Goal: Check status: Check status

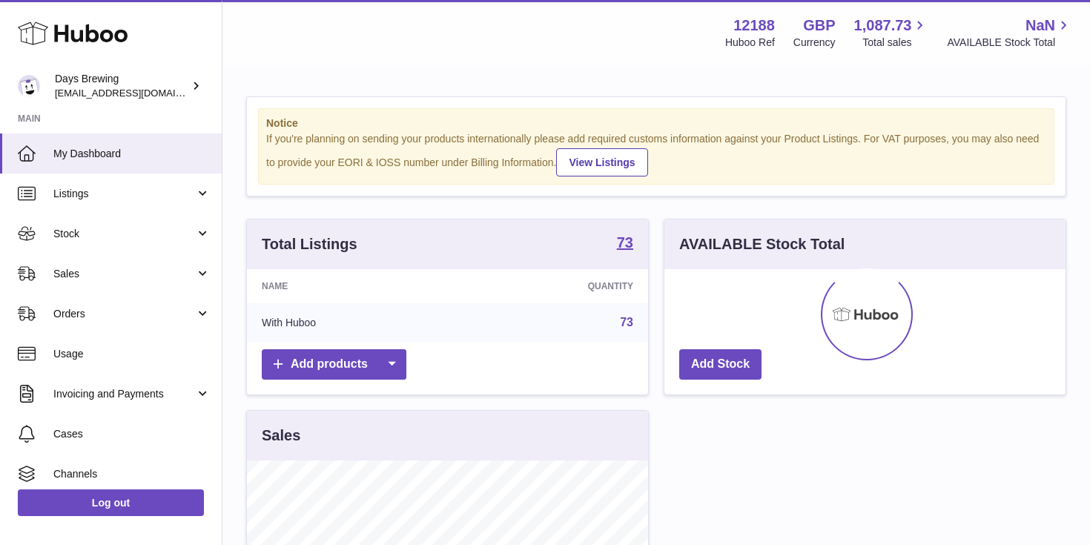
scroll to position [231, 401]
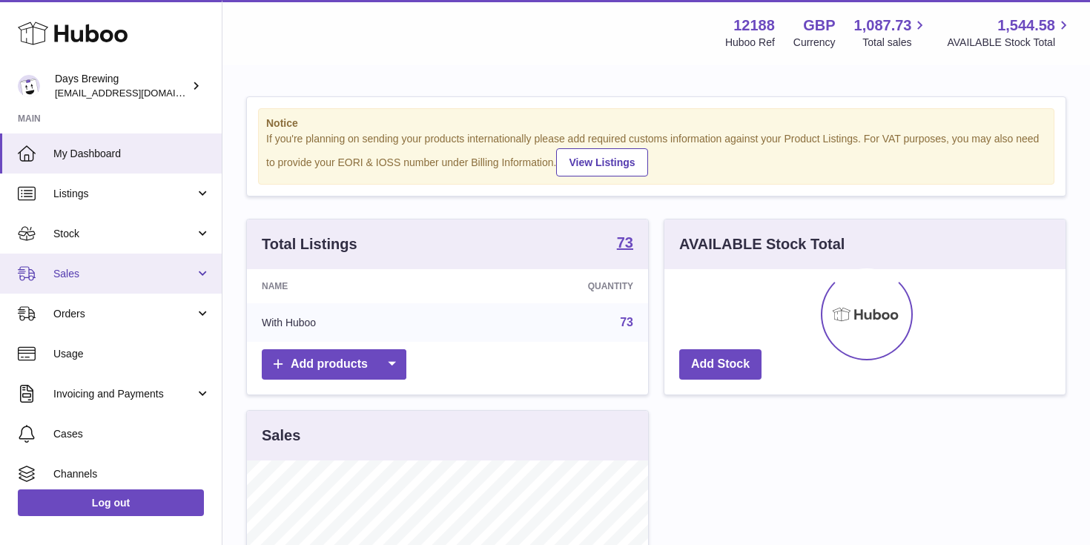
click at [56, 272] on span "Sales" at bounding box center [124, 274] width 142 height 14
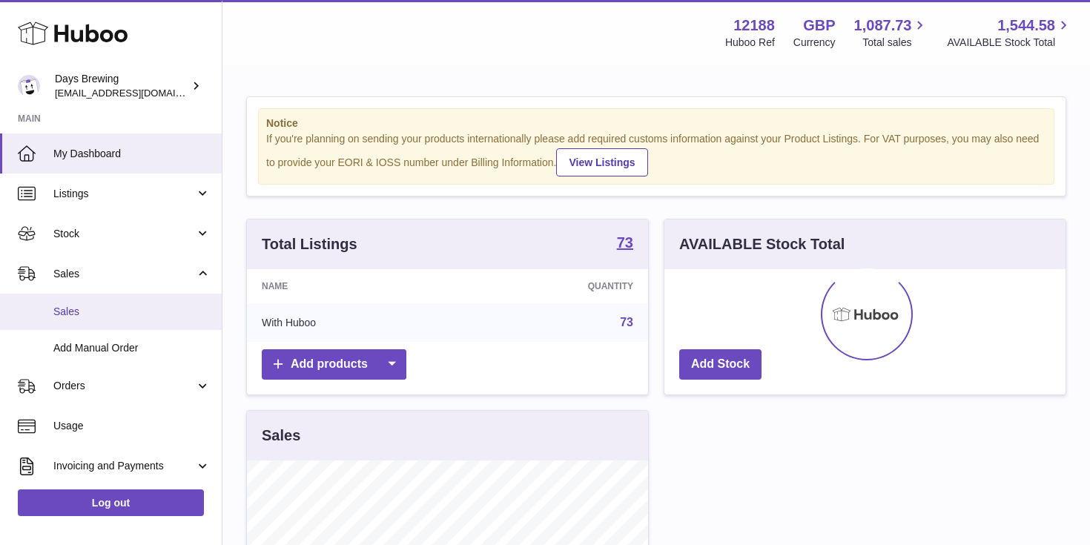
click at [79, 313] on span "Sales" at bounding box center [131, 312] width 157 height 14
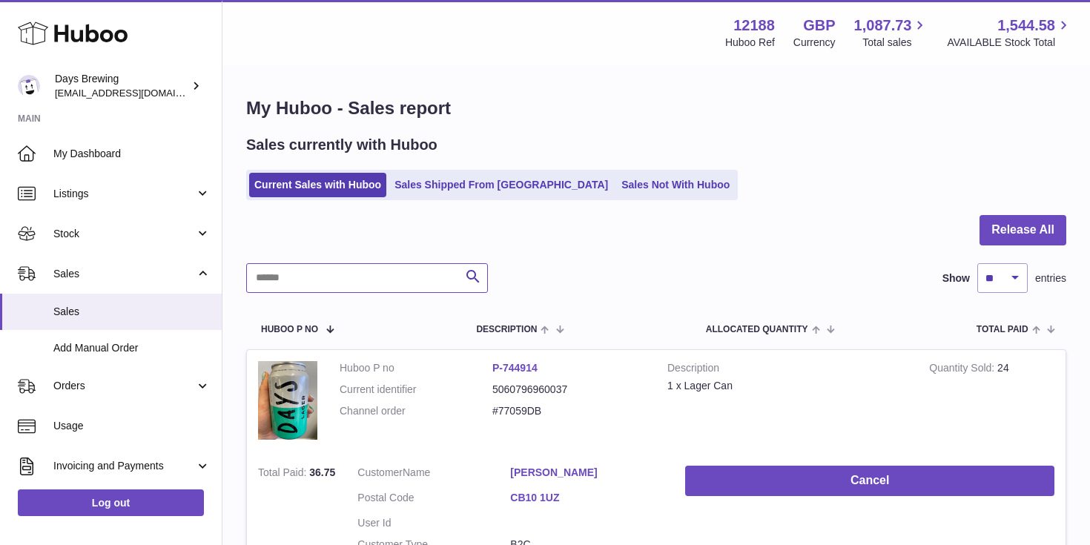
click at [309, 283] on input "text" at bounding box center [367, 278] width 242 height 30
click at [463, 181] on link "Sales Shipped From [GEOGRAPHIC_DATA]" at bounding box center [501, 185] width 224 height 24
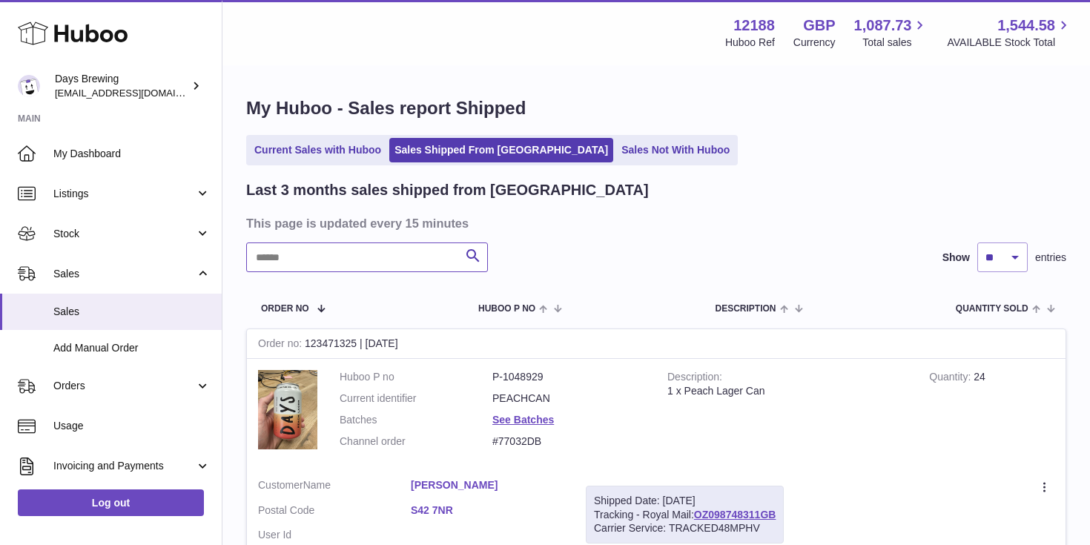
click at [306, 260] on input "text" at bounding box center [367, 258] width 242 height 30
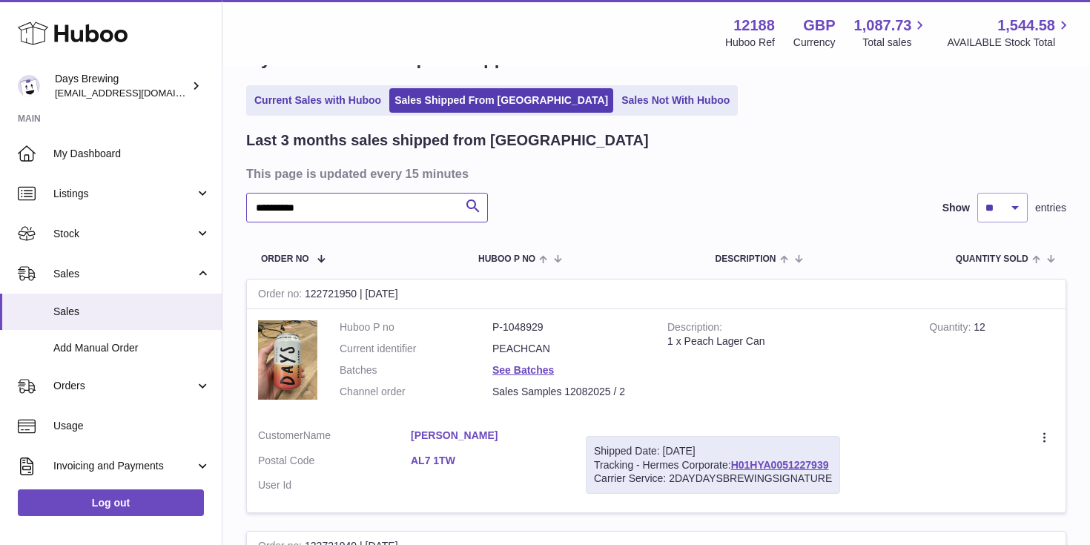
scroll to position [62, 0]
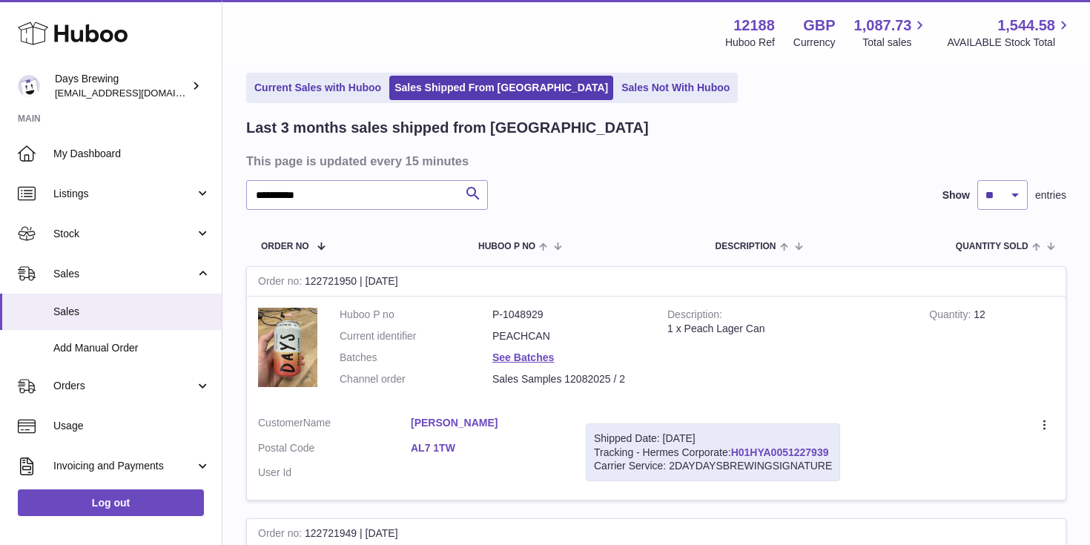
click at [798, 452] on link "H01HYA0051227939" at bounding box center [780, 453] width 98 height 12
drag, startPoint x: 406, startPoint y: 447, endPoint x: 466, endPoint y: 444, distance: 59.4
click at [466, 444] on dl "Customer Name Dave Albon Postal Code AL7 1TW User Id" at bounding box center [411, 452] width 306 height 72
copy dl "AL7 1TW"
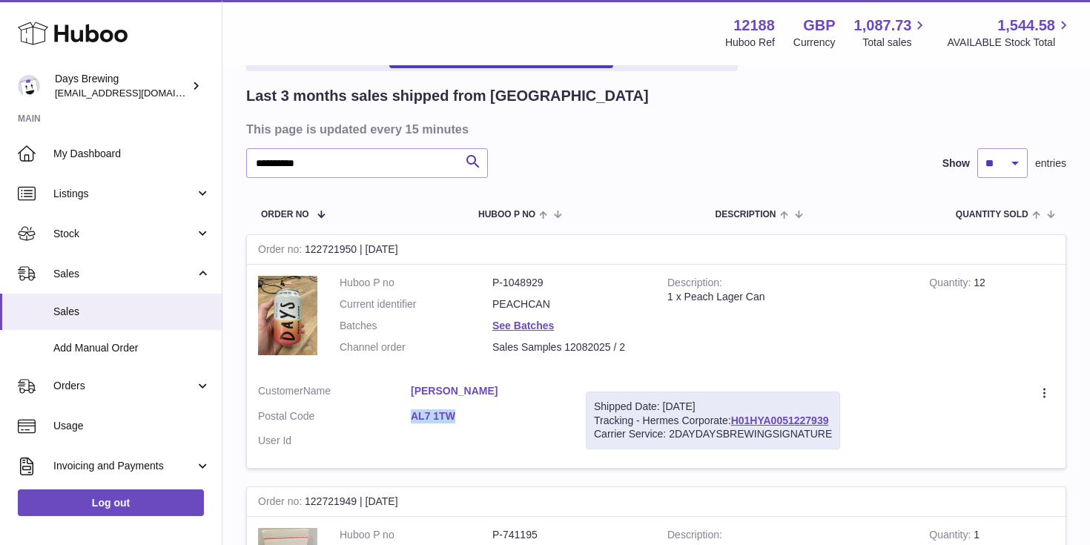
scroll to position [90, 0]
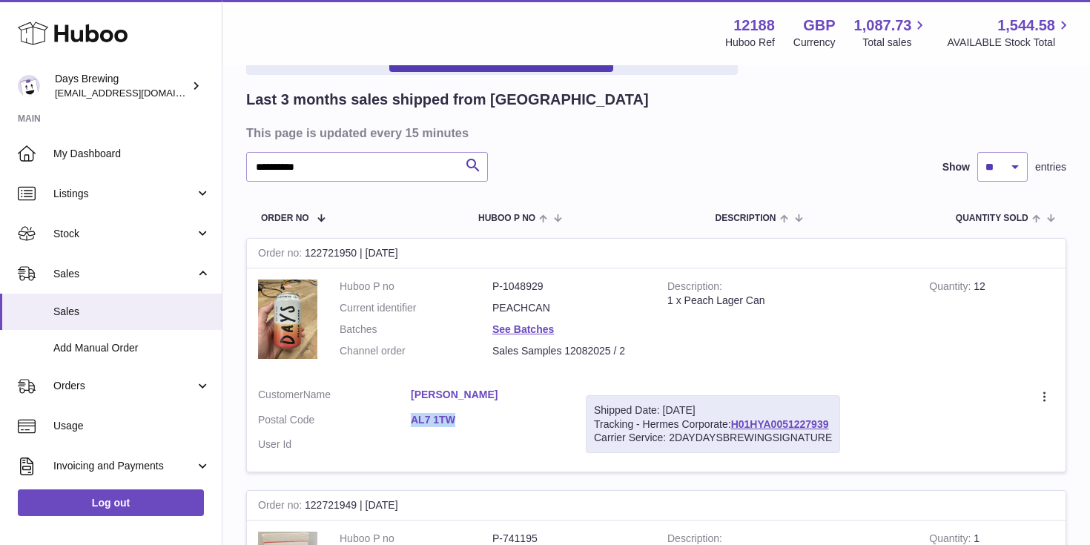
drag, startPoint x: 432, startPoint y: 249, endPoint x: 246, endPoint y: 251, distance: 186.2
click at [246, 251] on tr "Order no 122721950 | 12th Aug Huboo P no P-1048929 Current identifier PEACHCAN …" at bounding box center [656, 355] width 820 height 234
click at [263, 252] on strong "Order no" at bounding box center [281, 255] width 47 height 16
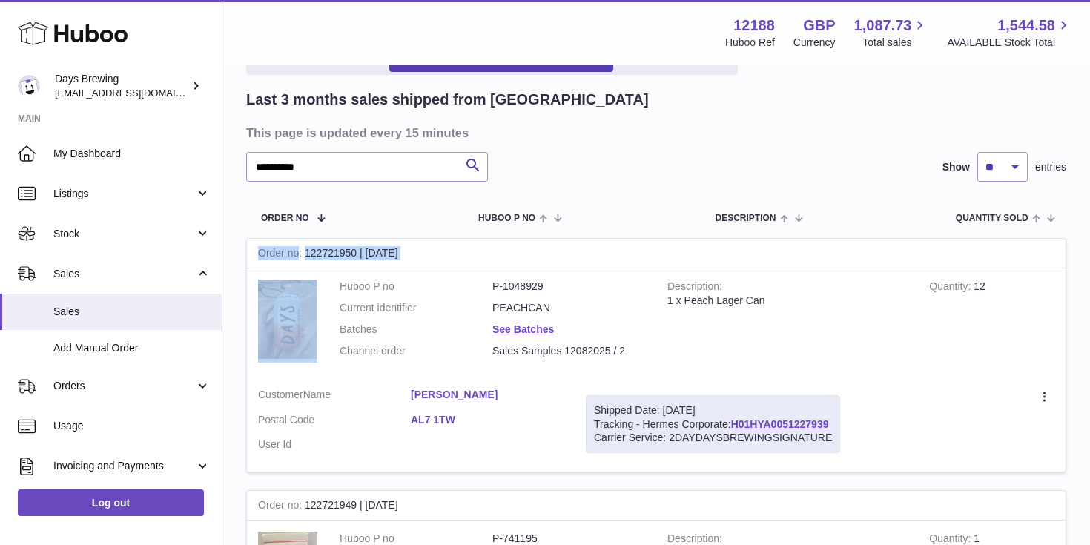
click at [263, 252] on strong "Order no" at bounding box center [281, 255] width 47 height 16
copy td "Order no 122721950 | 12th Aug"
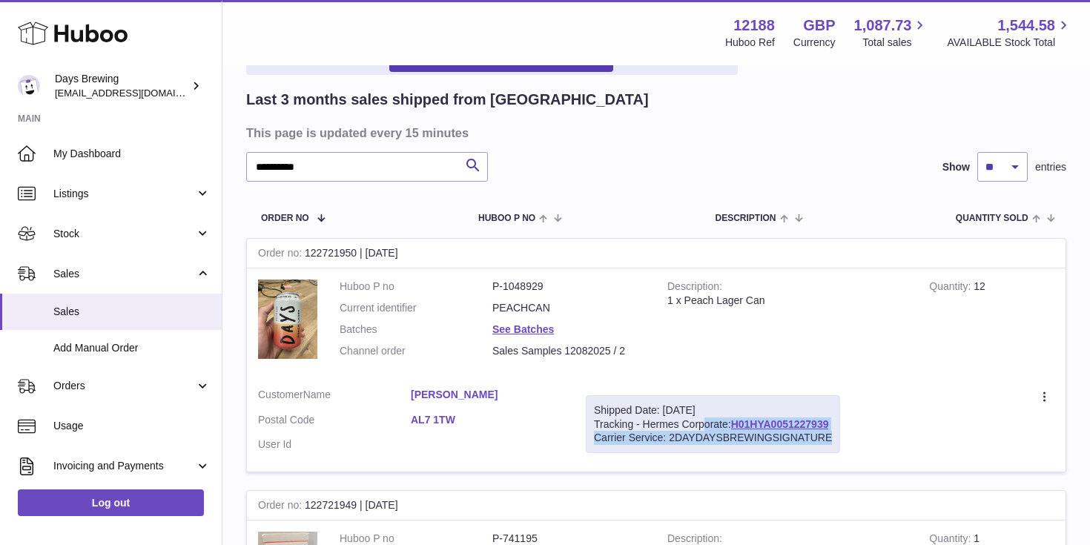
drag, startPoint x: 873, startPoint y: 421, endPoint x: 590, endPoint y: 428, distance: 282.7
click at [590, 428] on tr "Order no 122721950 | 12th Aug Huboo P no P-1048929 Current identifier PEACHCAN …" at bounding box center [656, 355] width 820 height 234
copy tr "Tracking - Hermes Corporate: H01HYA0051227939 Carrier Service: 2DAYDAYSBREWINGS…"
click at [338, 173] on input "**********" at bounding box center [367, 167] width 242 height 30
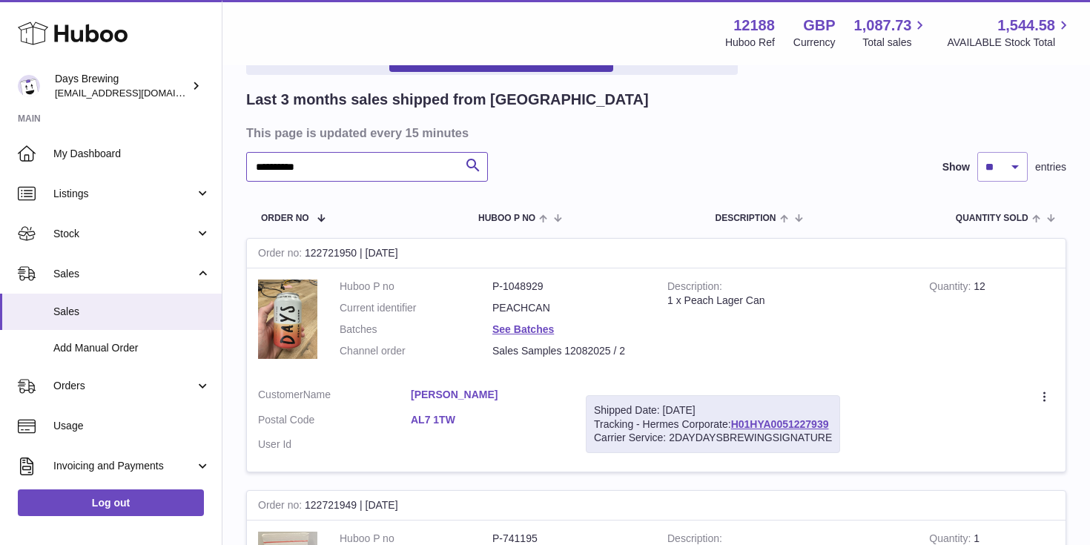
click at [338, 173] on input "**********" at bounding box center [367, 167] width 242 height 30
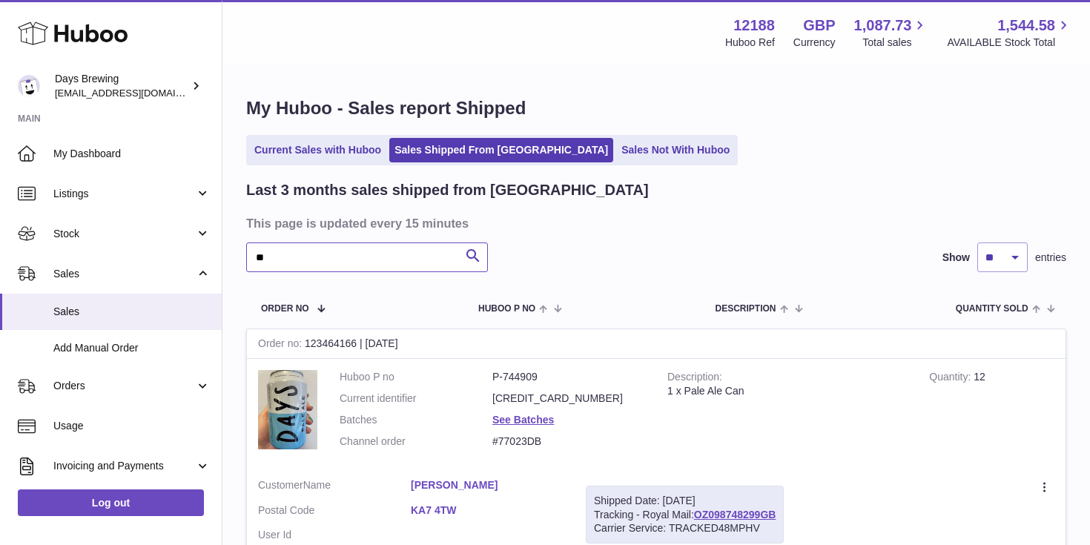
type input "*"
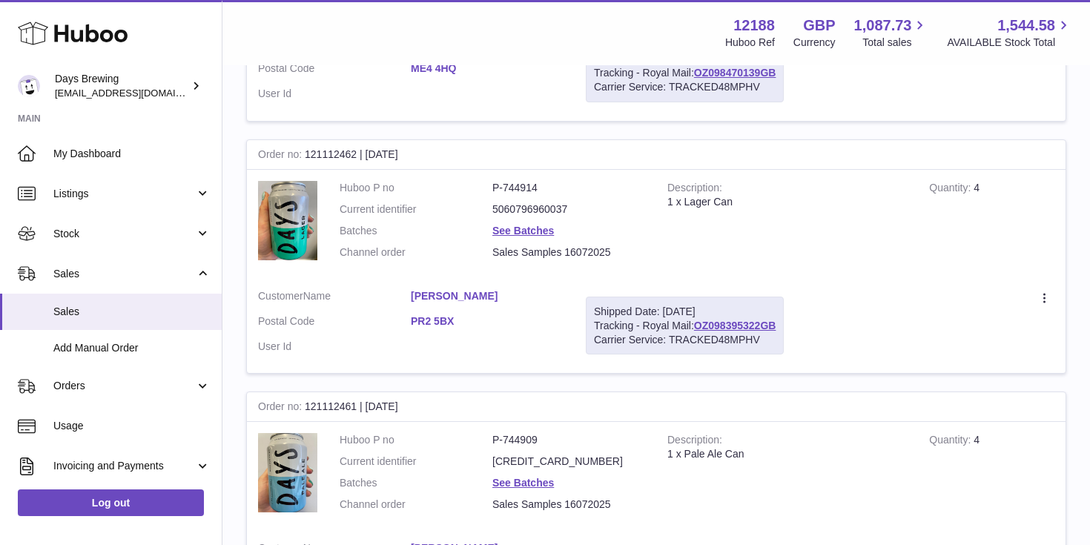
scroll to position [1895, 0]
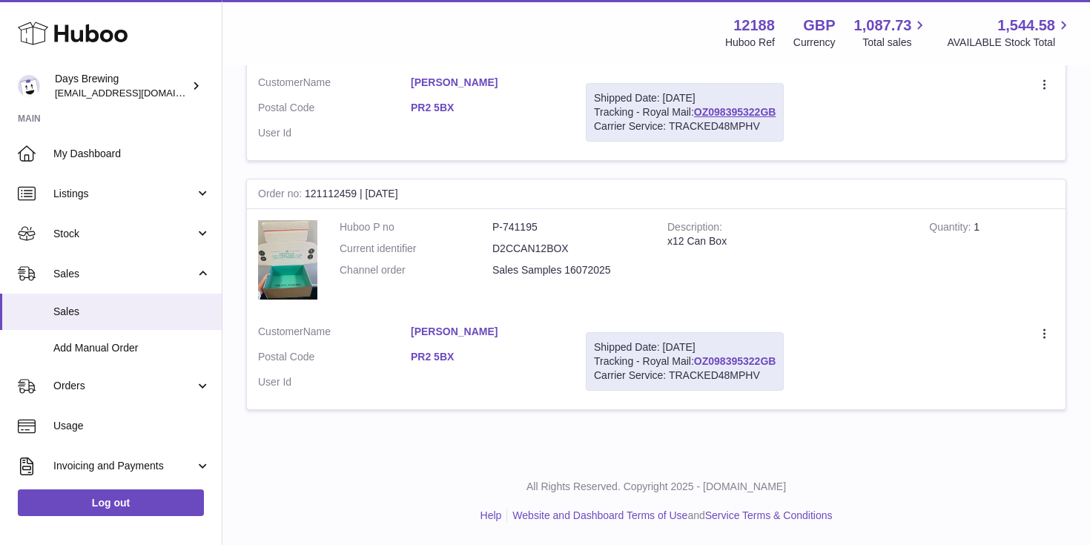
type input "******"
click at [734, 355] on link "OZ098395322GB" at bounding box center [735, 361] width 82 height 12
